Goal: Information Seeking & Learning: Learn about a topic

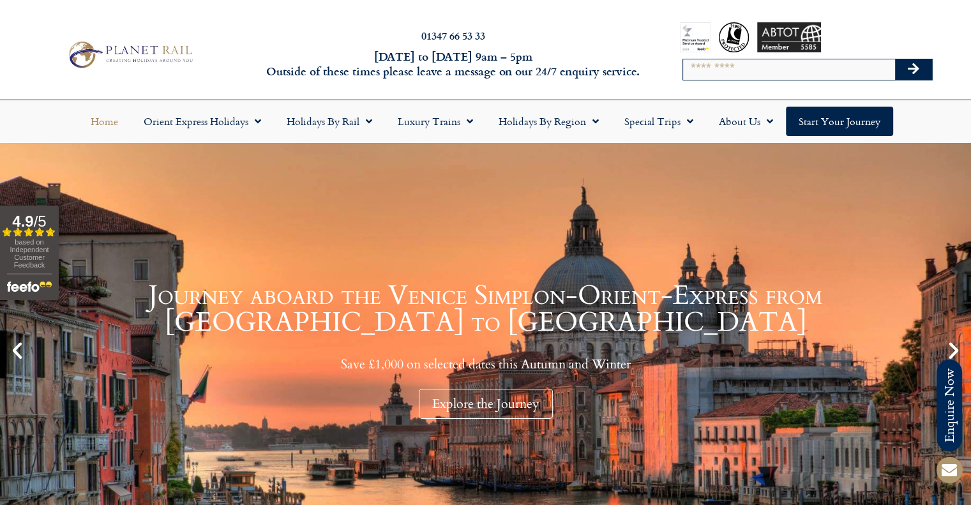
click at [738, 75] on input "Search" at bounding box center [789, 69] width 212 height 20
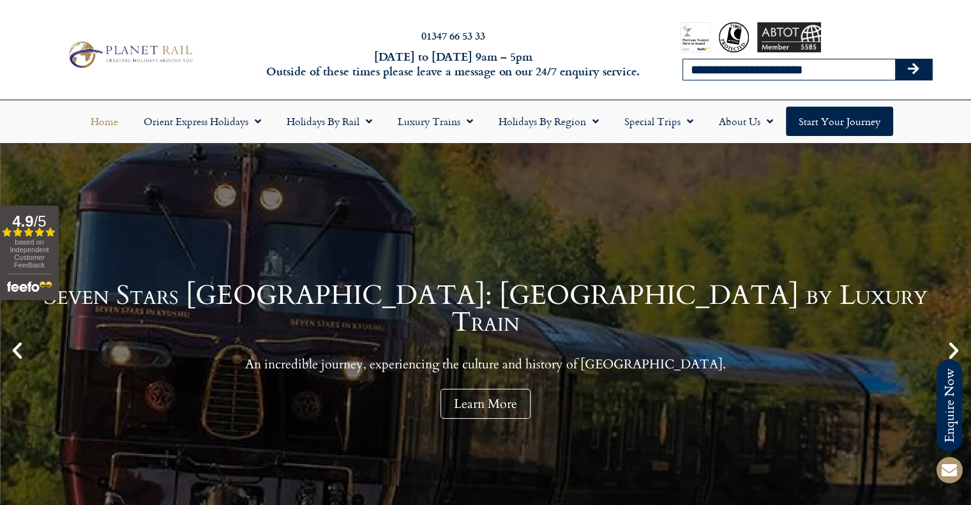
type input "**********"
click at [895, 59] on button "Search" at bounding box center [913, 69] width 37 height 20
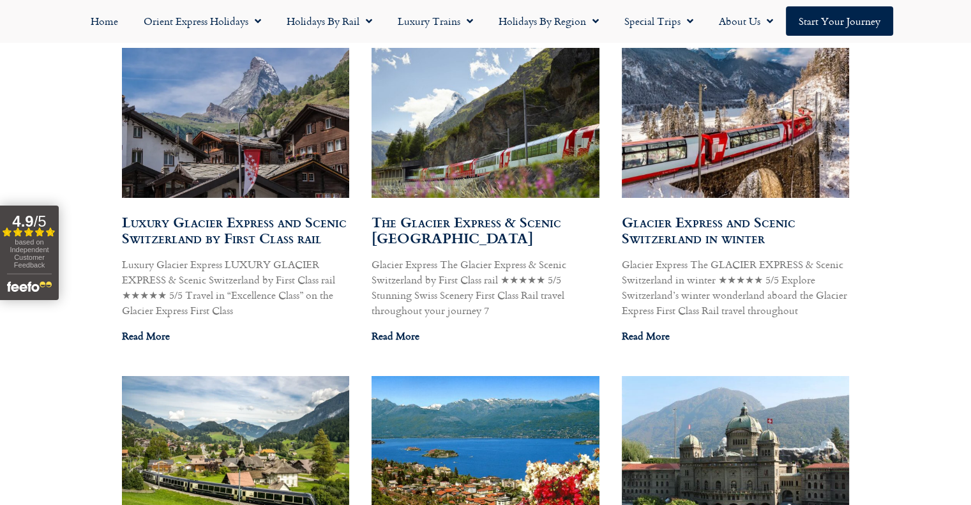
scroll to position [766, 0]
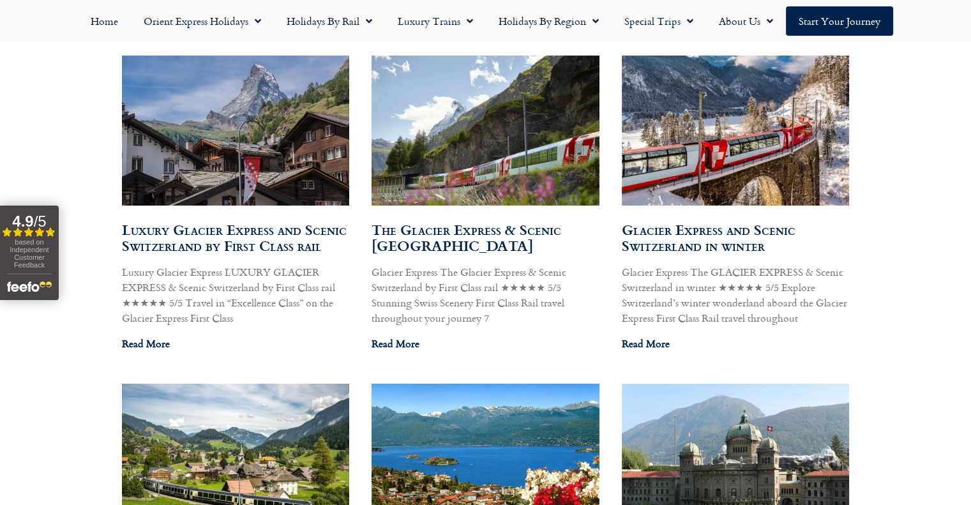
click at [262, 168] on img at bounding box center [235, 130] width 230 height 173
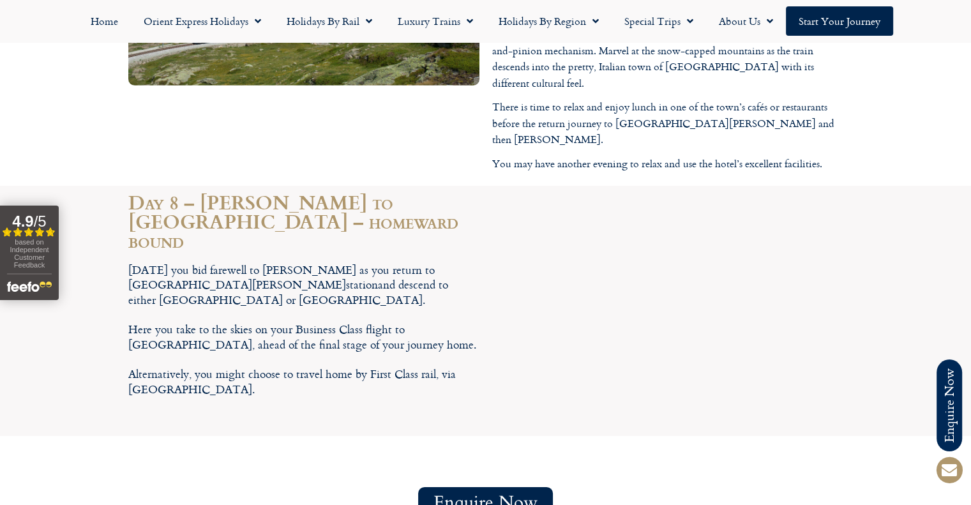
scroll to position [4278, 0]
